Goal: Task Accomplishment & Management: Complete application form

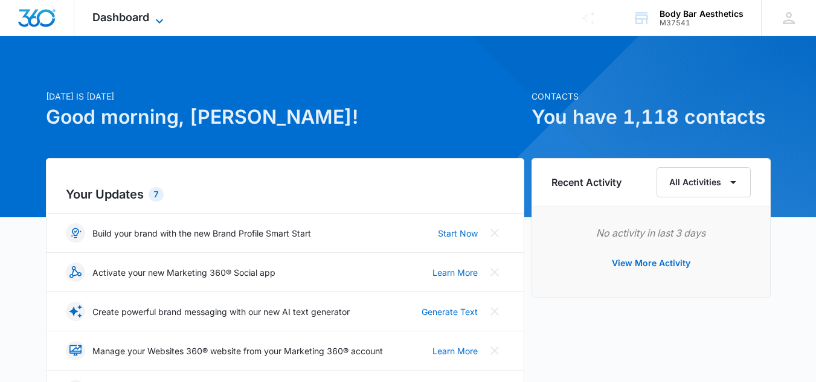
click at [161, 15] on icon at bounding box center [159, 21] width 14 height 14
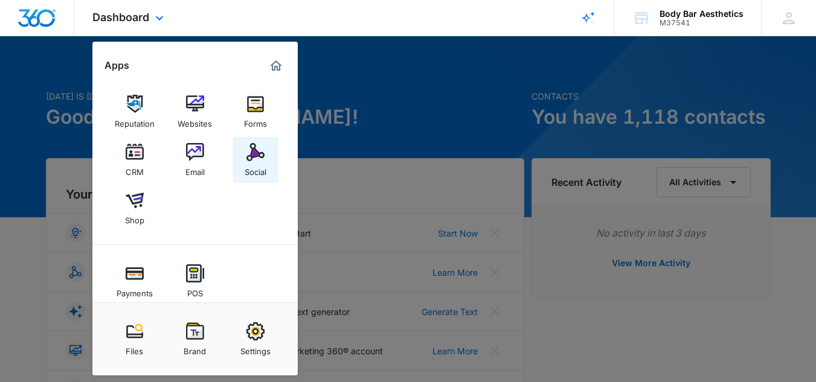
click at [252, 168] on div "Social" at bounding box center [255, 169] width 22 height 16
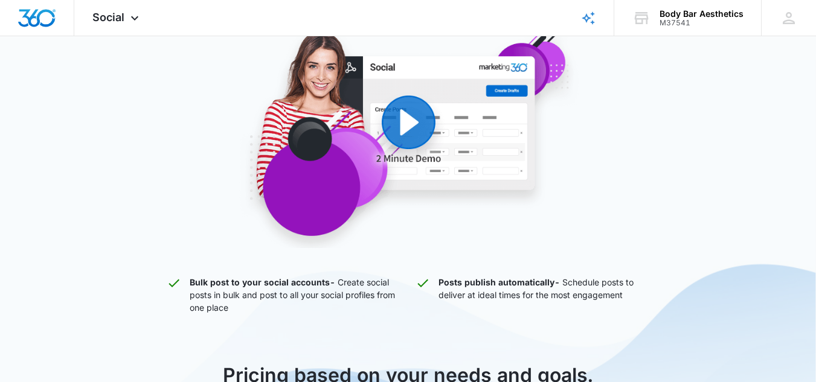
scroll to position [155, 0]
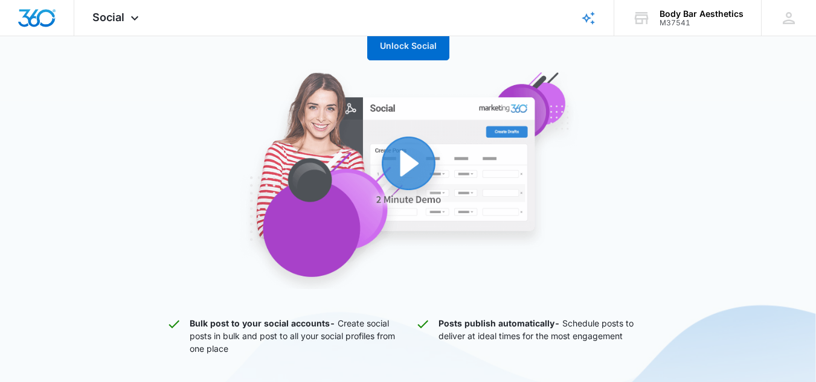
click at [407, 156] on img "button" at bounding box center [408, 179] width 459 height 220
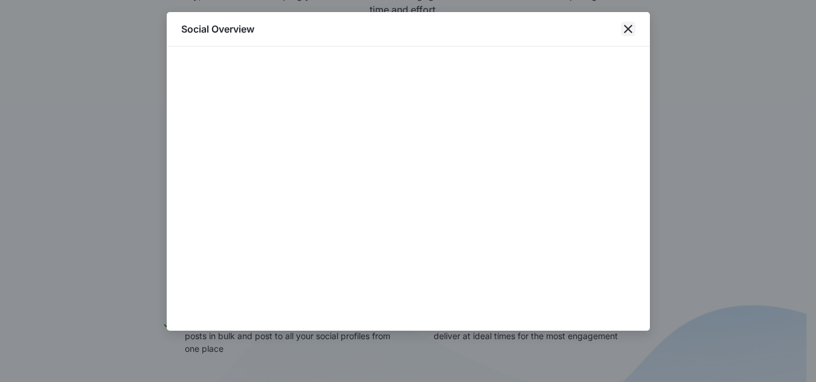
click at [628, 28] on icon "close" at bounding box center [628, 29] width 8 height 8
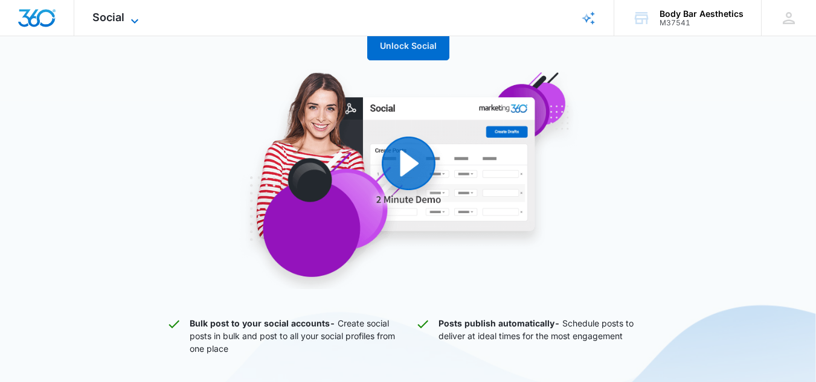
click at [136, 19] on icon at bounding box center [134, 21] width 14 height 14
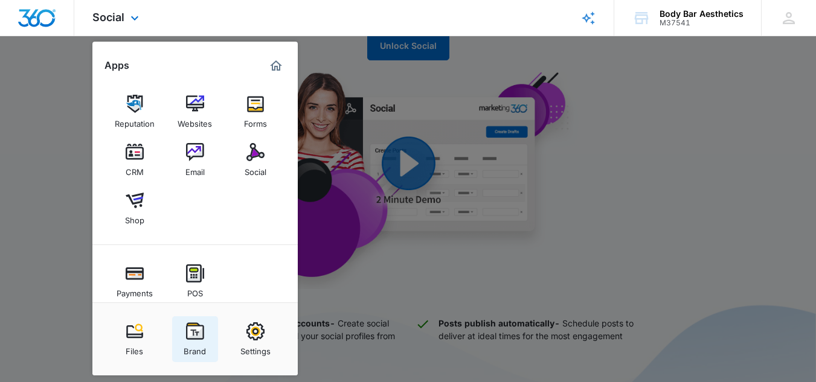
click at [200, 332] on img at bounding box center [195, 331] width 18 height 18
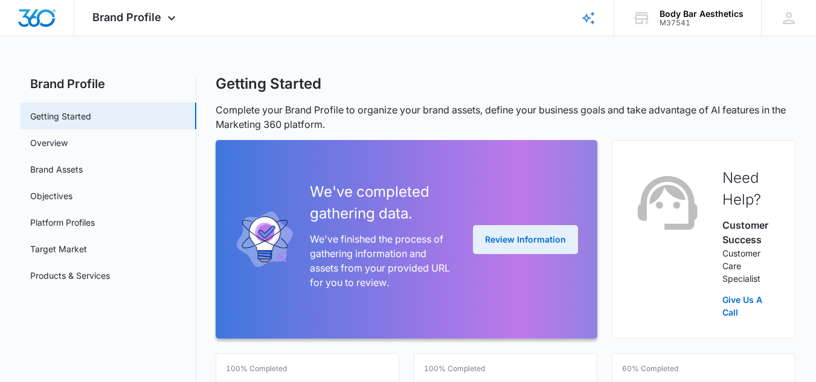
click at [521, 232] on button "Review Information" at bounding box center [525, 239] width 105 height 29
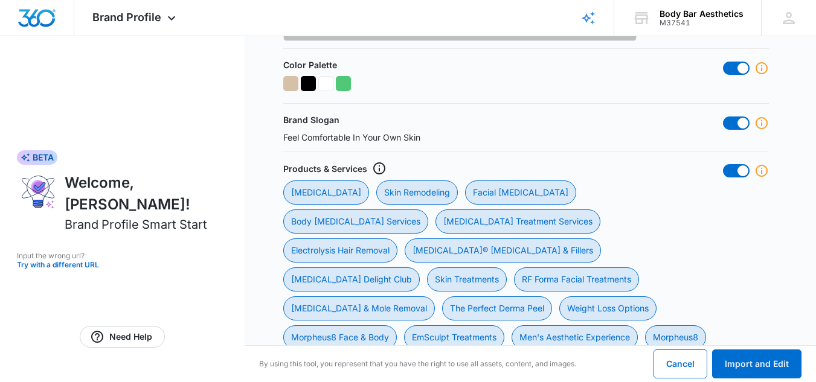
scroll to position [520, 0]
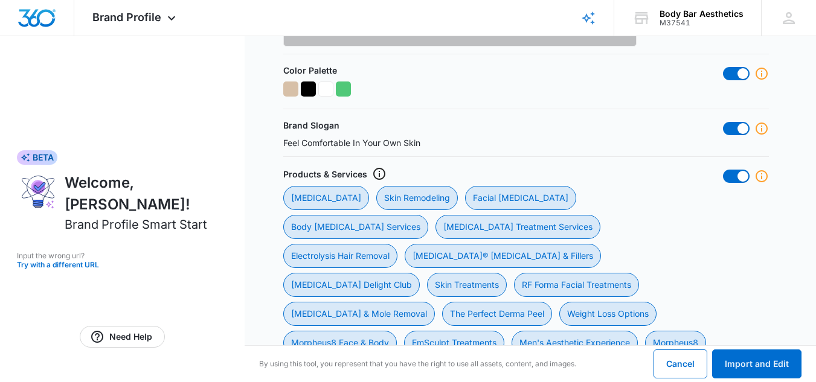
click at [763, 177] on icon at bounding box center [761, 176] width 14 height 14
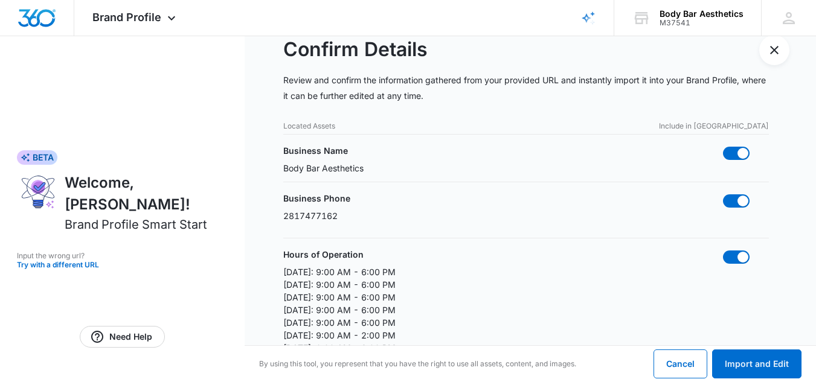
scroll to position [0, 0]
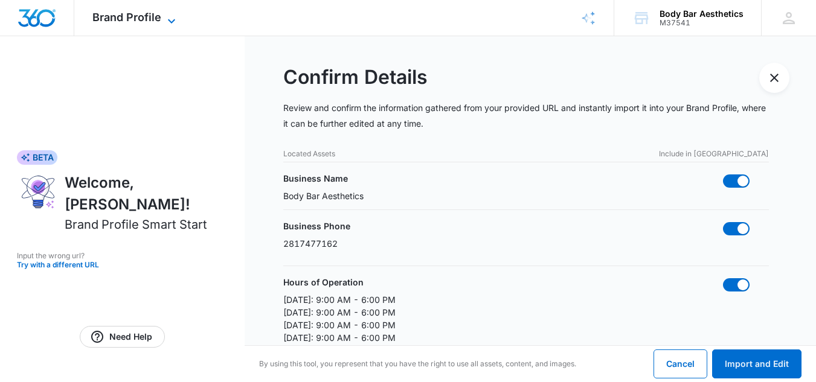
click at [169, 14] on icon at bounding box center [171, 21] width 14 height 14
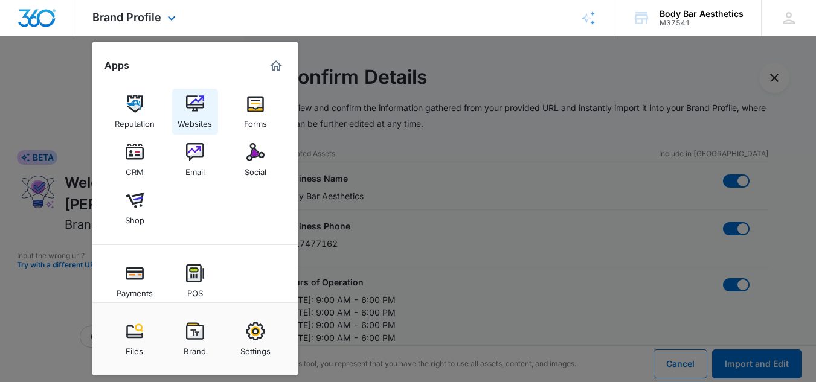
click at [193, 110] on img at bounding box center [195, 104] width 18 height 18
